Goal: Task Accomplishment & Management: Manage account settings

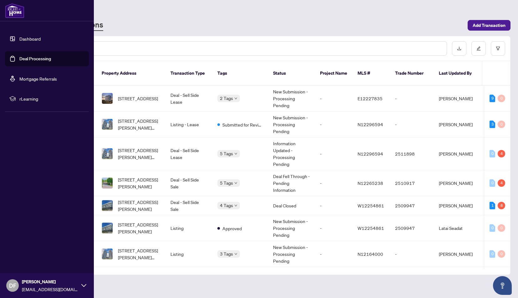
click at [15, 13] on img at bounding box center [14, 10] width 19 height 15
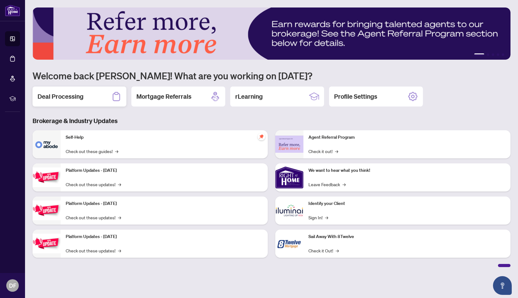
click at [66, 95] on h2 "Deal Processing" at bounding box center [61, 96] width 46 height 9
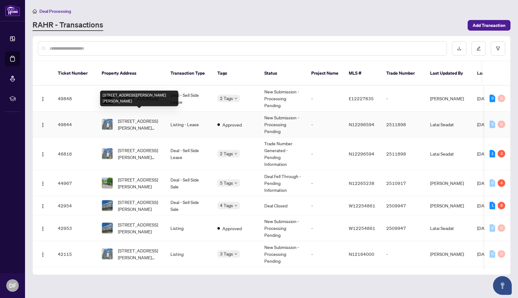
click at [161, 116] on td "[STREET_ADDRESS][PERSON_NAME][PERSON_NAME]" at bounding box center [131, 125] width 69 height 26
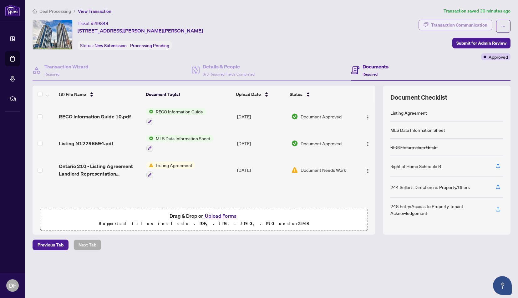
click at [481, 23] on div "Transaction Communication" at bounding box center [459, 25] width 56 height 10
type textarea "**********"
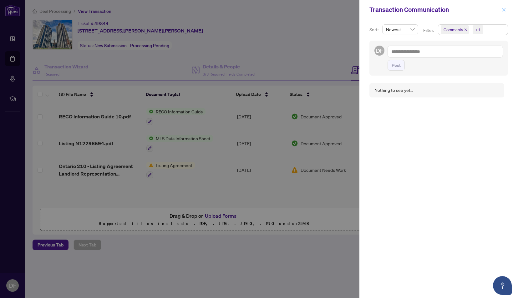
click at [504, 10] on icon "close" at bounding box center [503, 9] width 3 height 3
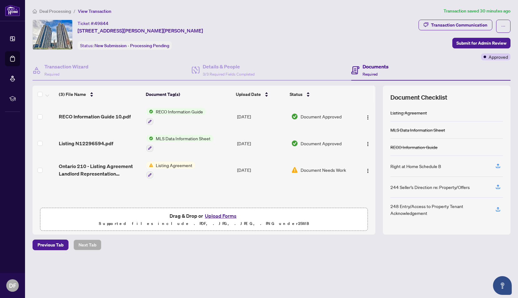
click at [183, 162] on span "Listing Agreement" at bounding box center [174, 165] width 42 height 7
click at [366, 168] on img "button" at bounding box center [367, 170] width 5 height 5
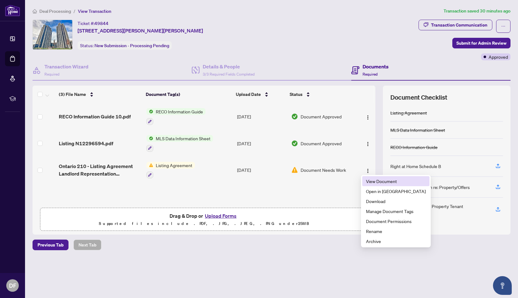
click at [369, 181] on span "View Document" at bounding box center [396, 181] width 60 height 7
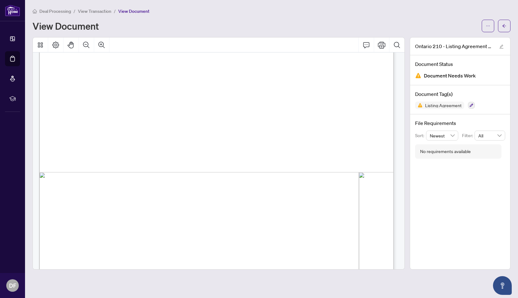
scroll to position [531, 0]
click at [506, 24] on button "button" at bounding box center [504, 26] width 13 height 13
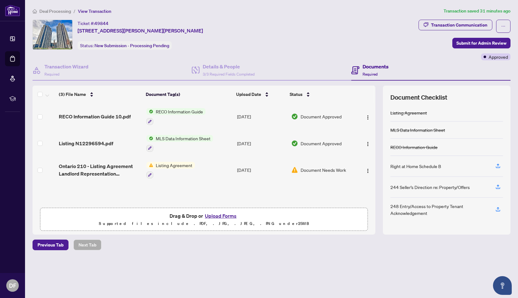
click at [69, 13] on span "Deal Processing" at bounding box center [55, 11] width 32 height 6
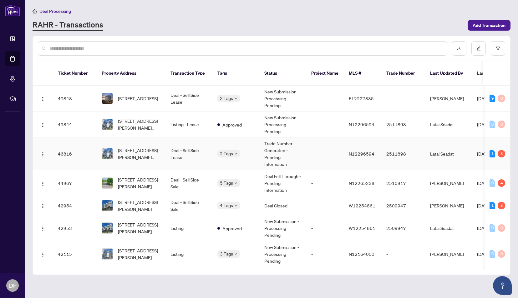
click at [278, 149] on td "Trade Number Generated - Pending Information" at bounding box center [282, 154] width 47 height 33
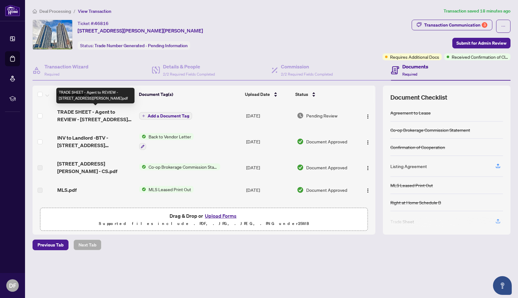
click at [111, 109] on span "TRADE SHEET - Agent to REVIEW - [STREET_ADDRESS][PERSON_NAME]pdf" at bounding box center [95, 115] width 77 height 15
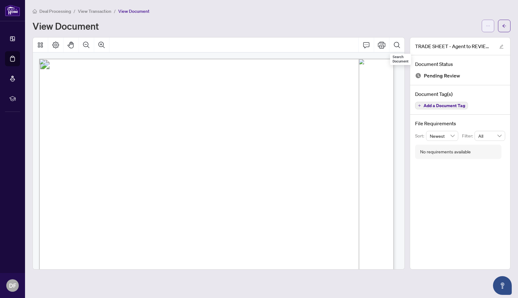
click at [486, 24] on icon "ellipsis" at bounding box center [487, 26] width 4 height 4
click at [477, 37] on span "Download" at bounding box center [465, 39] width 48 height 7
click at [505, 25] on icon "arrow-left" at bounding box center [504, 25] width 4 height 3
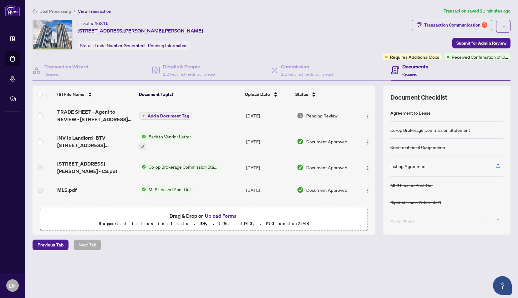
click at [220, 217] on button "Upload Forms" at bounding box center [220, 216] width 35 height 8
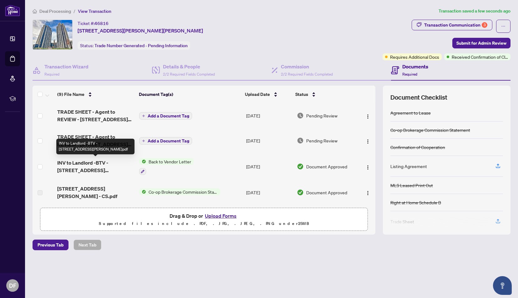
click at [120, 164] on span "INV to Landlord -BTV - [STREET_ADDRESS][PERSON_NAME]pdf" at bounding box center [95, 166] width 77 height 15
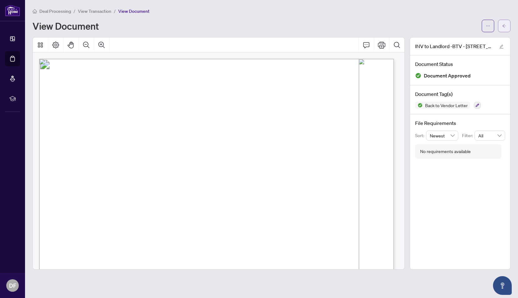
click at [507, 29] on button "button" at bounding box center [504, 26] width 13 height 13
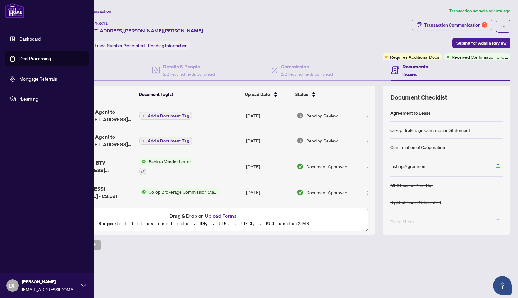
click at [28, 58] on link "Deal Processing" at bounding box center [35, 59] width 32 height 6
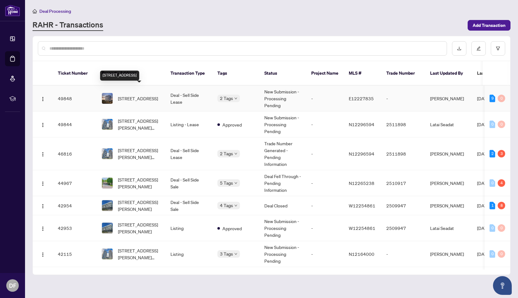
click at [149, 95] on span "[STREET_ADDRESS]" at bounding box center [138, 98] width 40 height 7
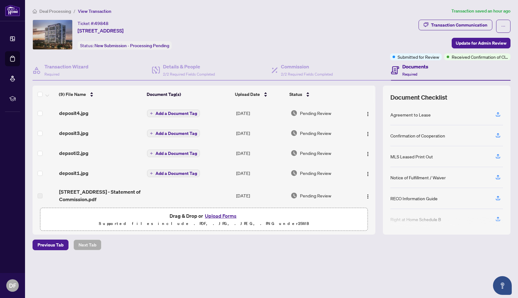
click at [61, 11] on span "Deal Processing" at bounding box center [55, 11] width 32 height 6
